Goal: Check status: Check status

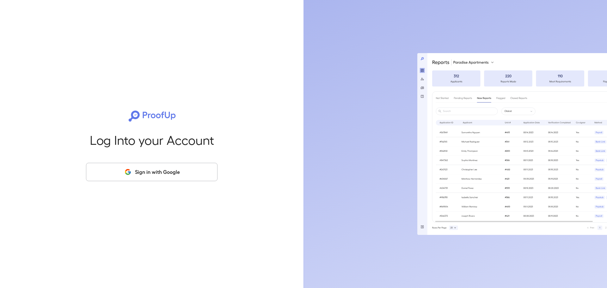
click at [173, 171] on button "Sign in with Google" at bounding box center [152, 172] width 132 height 18
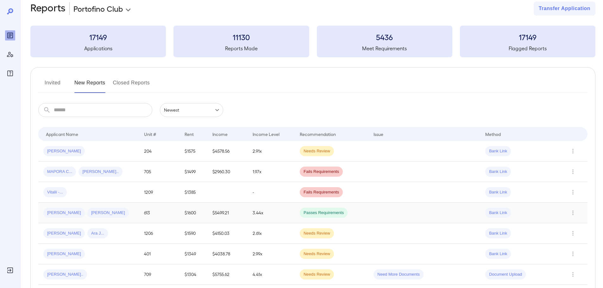
scroll to position [14, 0]
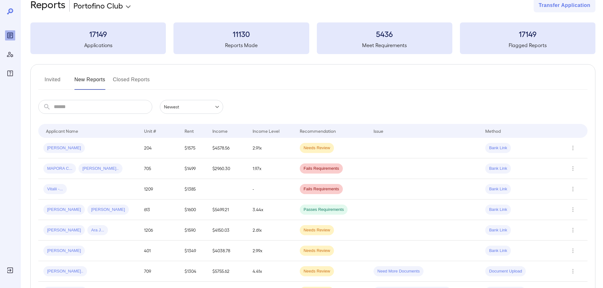
click at [238, 193] on td at bounding box center [227, 189] width 40 height 21
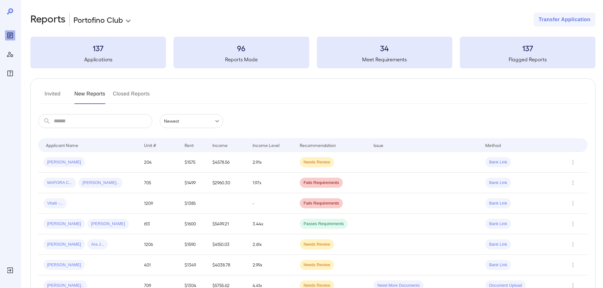
click at [57, 96] on button "Invited" at bounding box center [52, 96] width 28 height 15
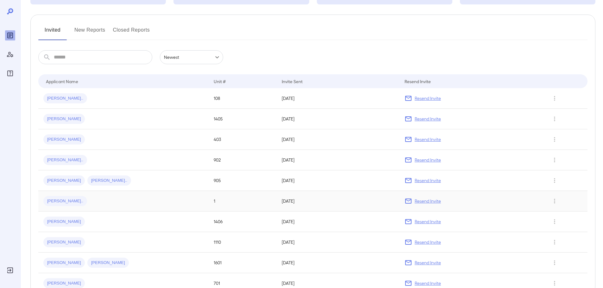
scroll to position [84, 0]
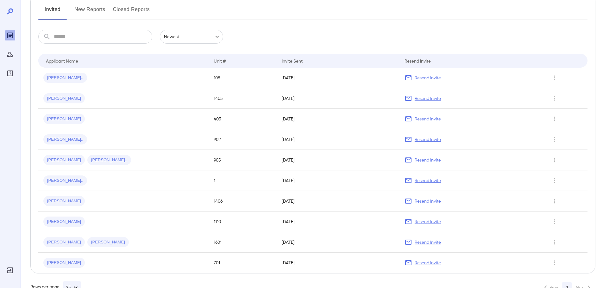
click at [112, 81] on div "[PERSON_NAME].." at bounding box center [123, 78] width 160 height 10
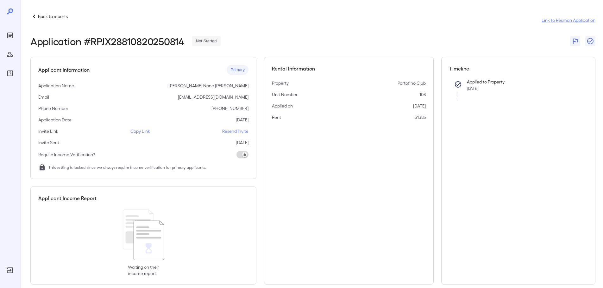
click at [146, 132] on p "Copy Link" at bounding box center [140, 131] width 20 height 6
click at [48, 14] on p "Back to reports" at bounding box center [53, 16] width 30 height 6
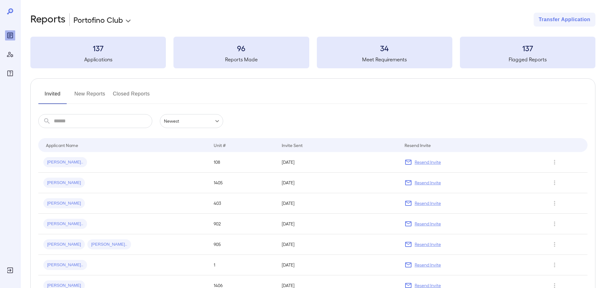
click at [93, 96] on button "New Reports" at bounding box center [89, 96] width 31 height 15
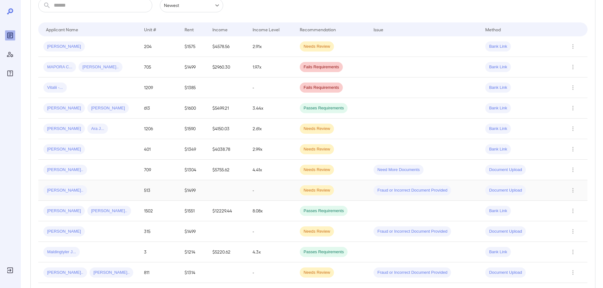
scroll to position [118, 0]
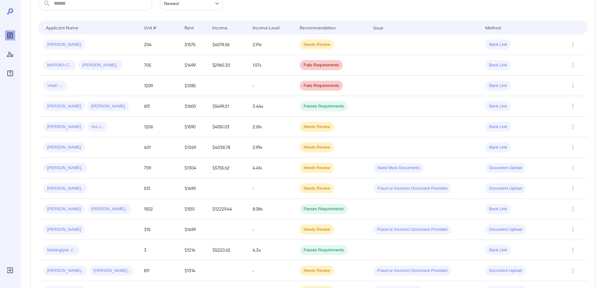
click at [370, 44] on td at bounding box center [424, 44] width 112 height 21
